Goal: Task Accomplishment & Management: Manage account settings

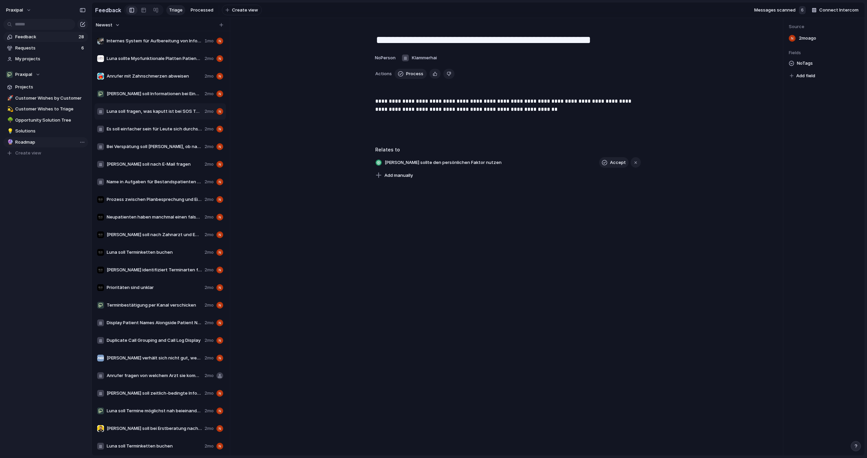
click at [41, 143] on span "Roadmap" at bounding box center [50, 142] width 70 height 7
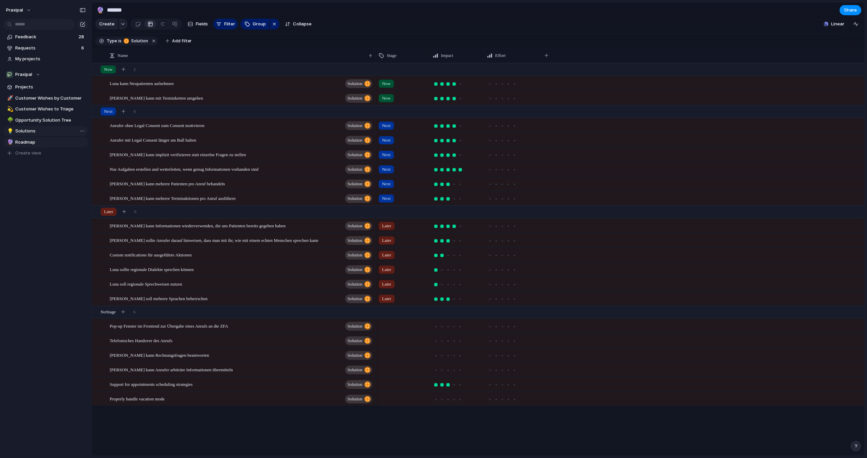
click at [39, 132] on span "Solutions" at bounding box center [50, 131] width 70 height 7
type input "*********"
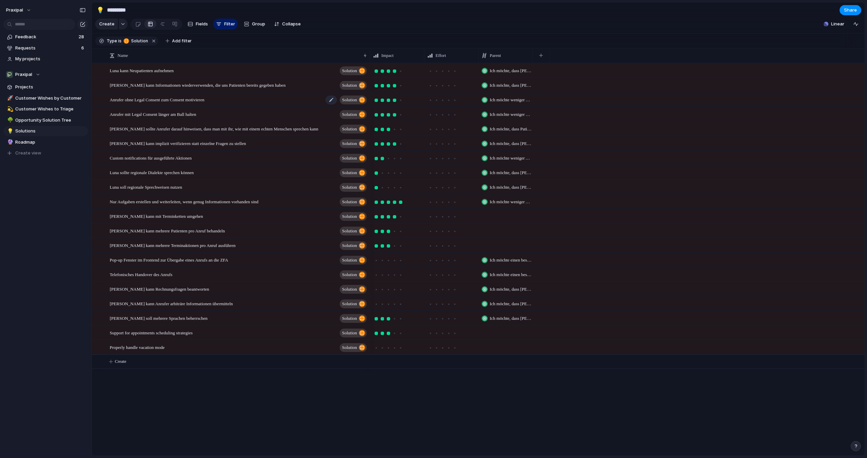
click at [174, 99] on span "Anrufer ohne Legal Consent zum Consent motivieren" at bounding box center [157, 99] width 94 height 8
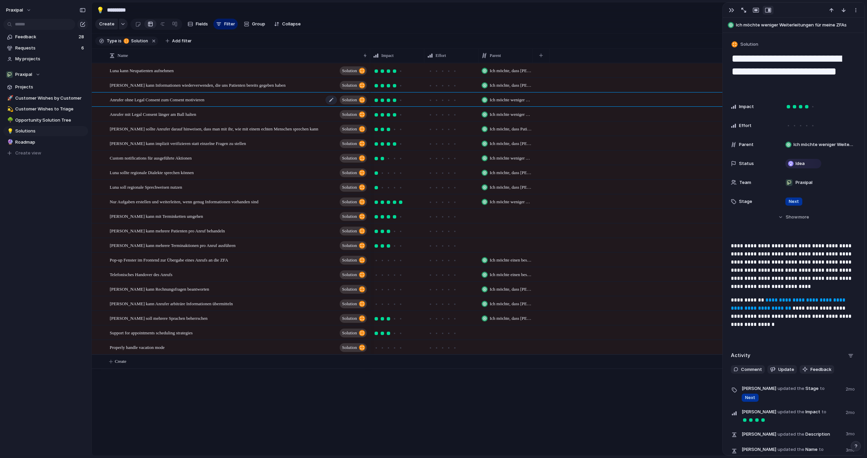
click at [174, 99] on span "Anrufer ohne Legal Consent zum Consent motivieren" at bounding box center [157, 99] width 94 height 8
click at [730, 12] on div "button" at bounding box center [731, 9] width 5 height 5
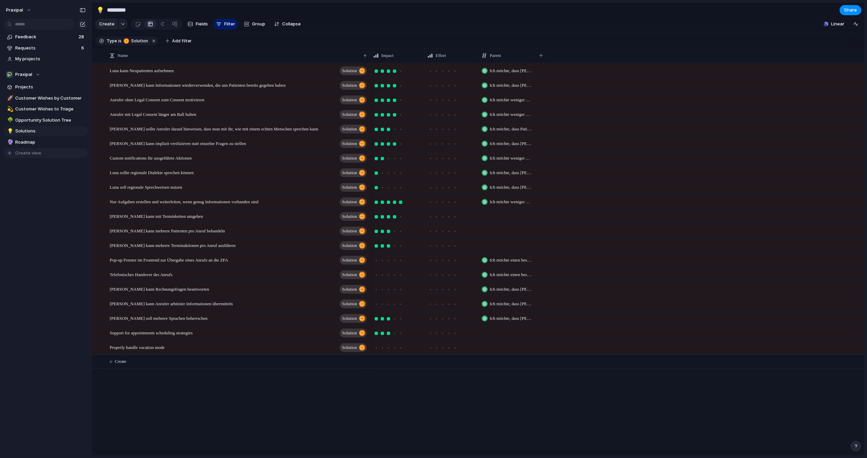
click at [37, 151] on span "Create view" at bounding box center [28, 153] width 26 height 7
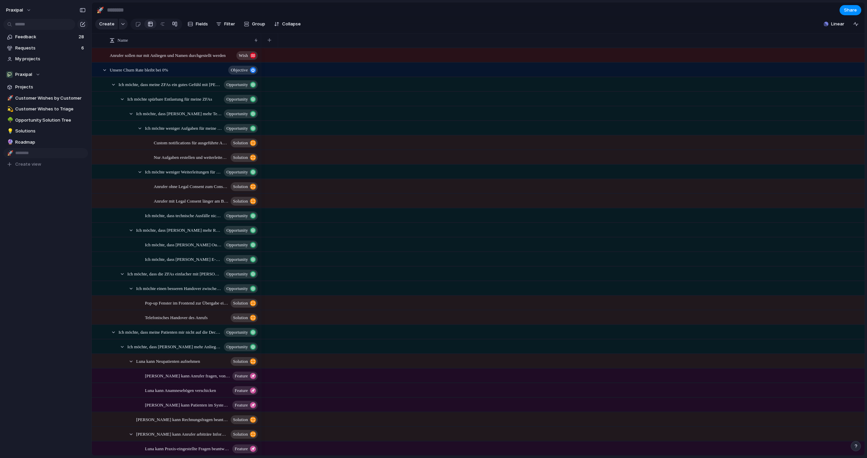
click at [173, 26] on div at bounding box center [174, 24] width 5 height 11
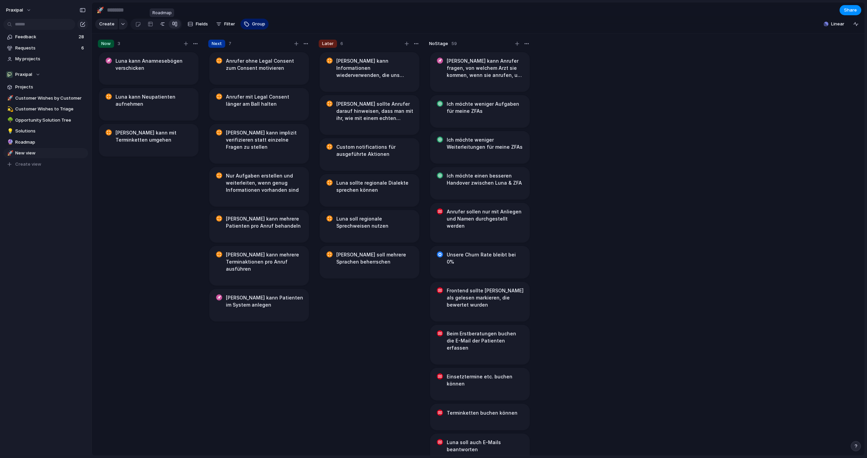
click at [161, 23] on div at bounding box center [162, 24] width 5 height 11
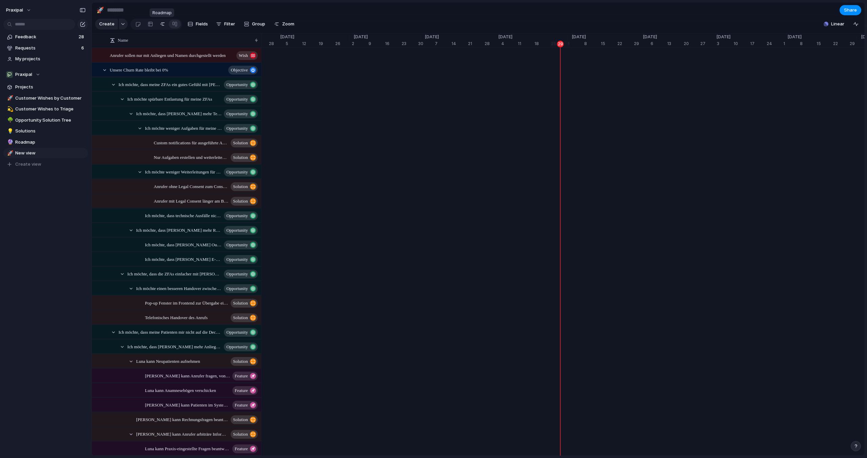
scroll to position [0, 2365]
click at [148, 26] on div at bounding box center [150, 24] width 5 height 11
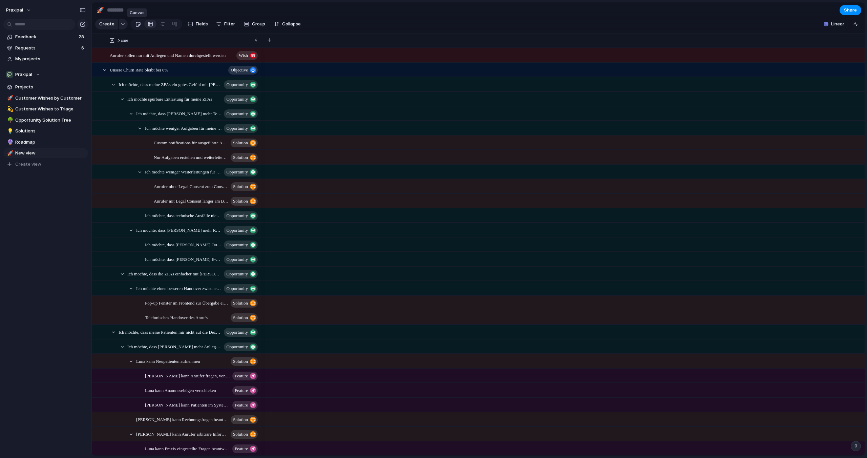
click at [138, 25] on div at bounding box center [138, 24] width 6 height 11
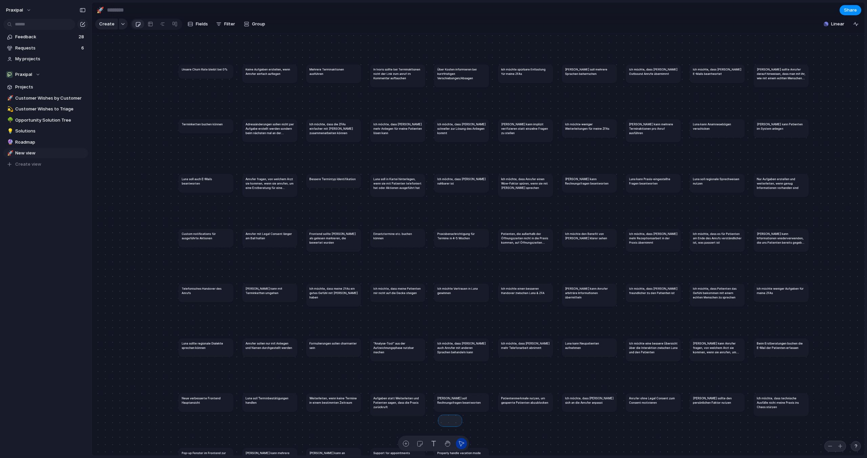
drag, startPoint x: 459, startPoint y: 424, endPoint x: 440, endPoint y: 418, distance: 20.6
click at [113, 209] on span "Delete view" at bounding box center [107, 206] width 25 height 7
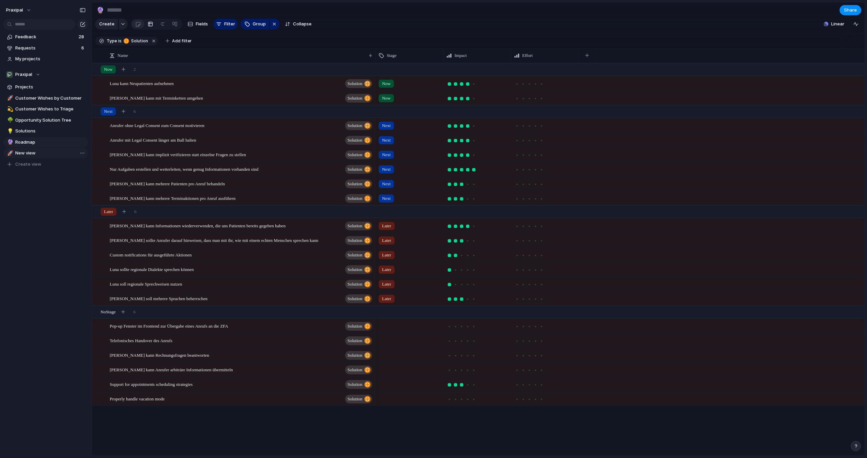
type input "*******"
